Goal: Information Seeking & Learning: Learn about a topic

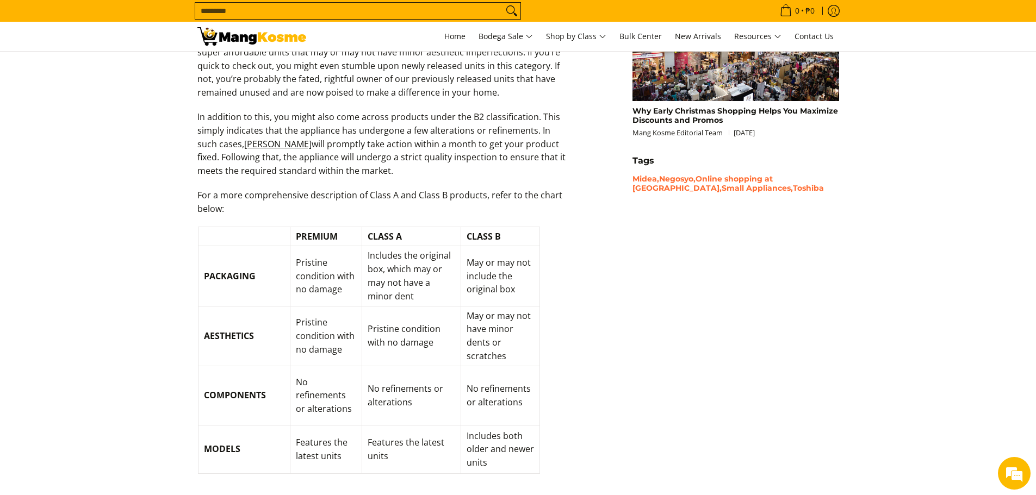
scroll to position [1225, 0]
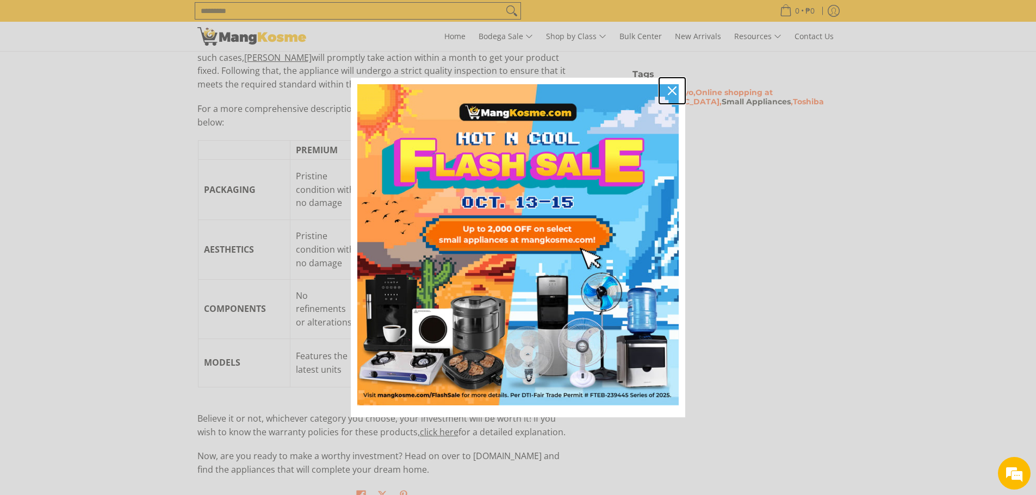
drag, startPoint x: 669, startPoint y: 89, endPoint x: 689, endPoint y: 98, distance: 22.6
click at [669, 89] on icon "close icon" at bounding box center [672, 90] width 9 height 9
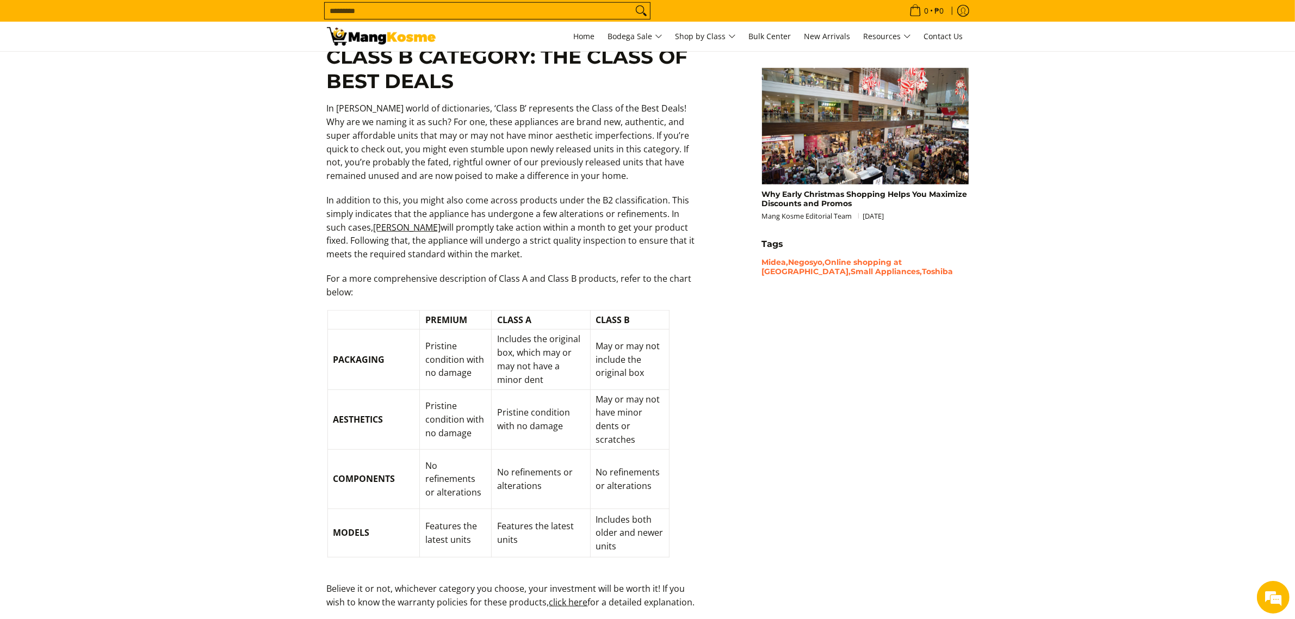
scroll to position [1056, 0]
drag, startPoint x: 557, startPoint y: 594, endPoint x: 564, endPoint y: 590, distance: 7.8
click at [558, 495] on p "Believe it or not, whichever category you choose, your investment will be worth…" at bounding box center [512, 600] width 370 height 38
click at [564, 495] on link "click here" at bounding box center [568, 601] width 39 height 12
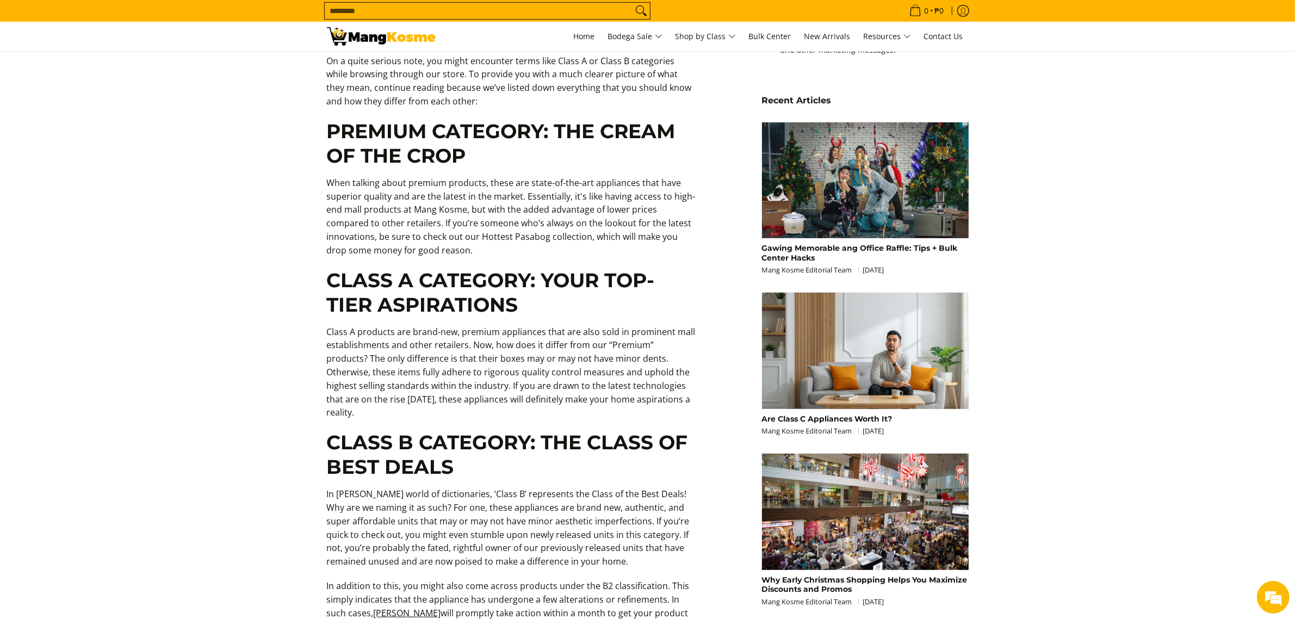
scroll to position [629, 0]
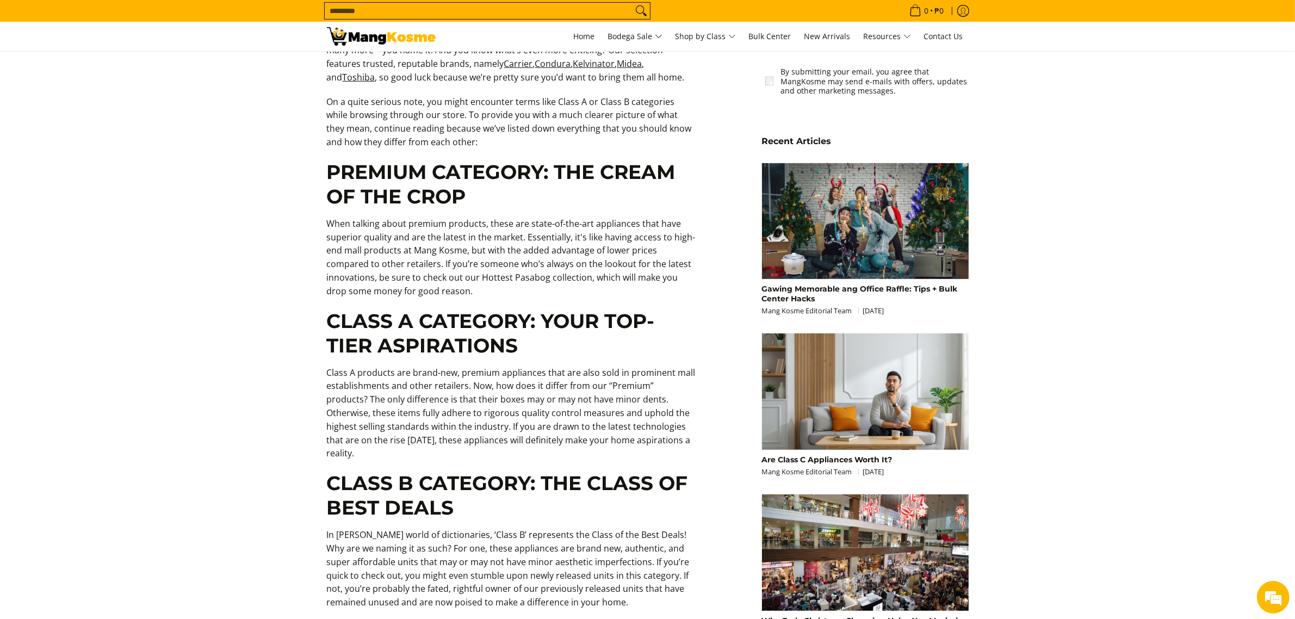
click at [1035, 237] on section "Home Posts What are The Differences between Mang Kosme’s Premium, Class A and C…" at bounding box center [647, 291] width 1295 height 1736
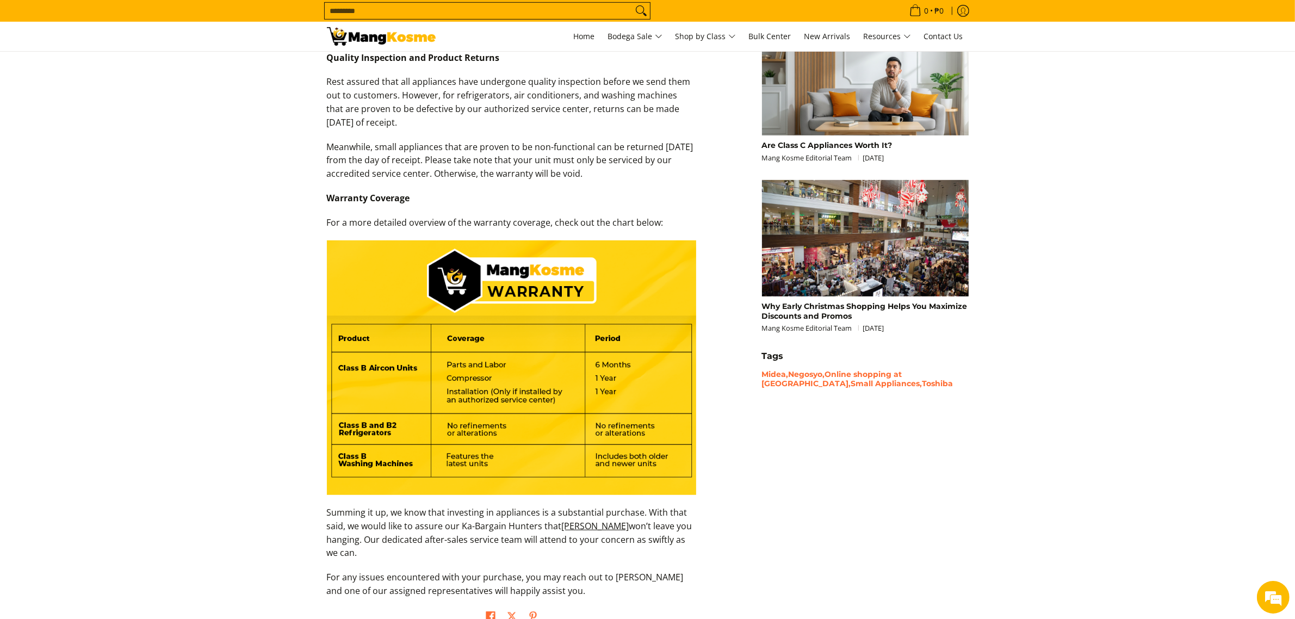
scroll to position [674, 0]
